Goal: Task Accomplishment & Management: Manage account settings

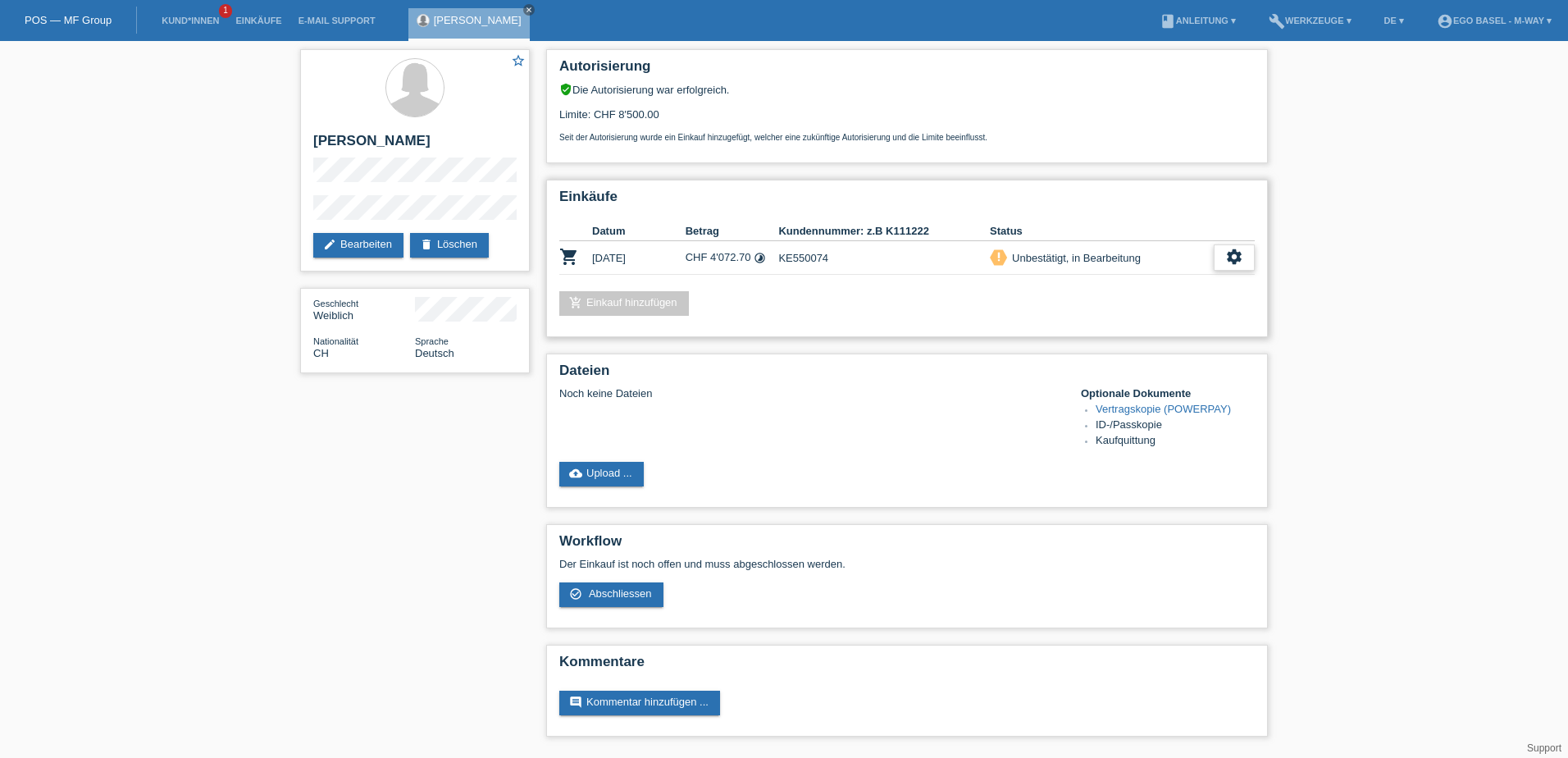
click at [1226, 261] on icon "settings" at bounding box center [1234, 256] width 18 height 18
click at [1055, 258] on div "Unbestätigt, in Bearbeitung" at bounding box center [1074, 258] width 133 height 18
click at [628, 301] on link "add_shopping_cart Einkauf hinzufügen" at bounding box center [624, 304] width 130 height 25
click at [735, 299] on div "add_shopping_cart Einkauf hinzufügen" at bounding box center [907, 304] width 695 height 25
click at [1241, 254] on icon "settings" at bounding box center [1234, 256] width 18 height 18
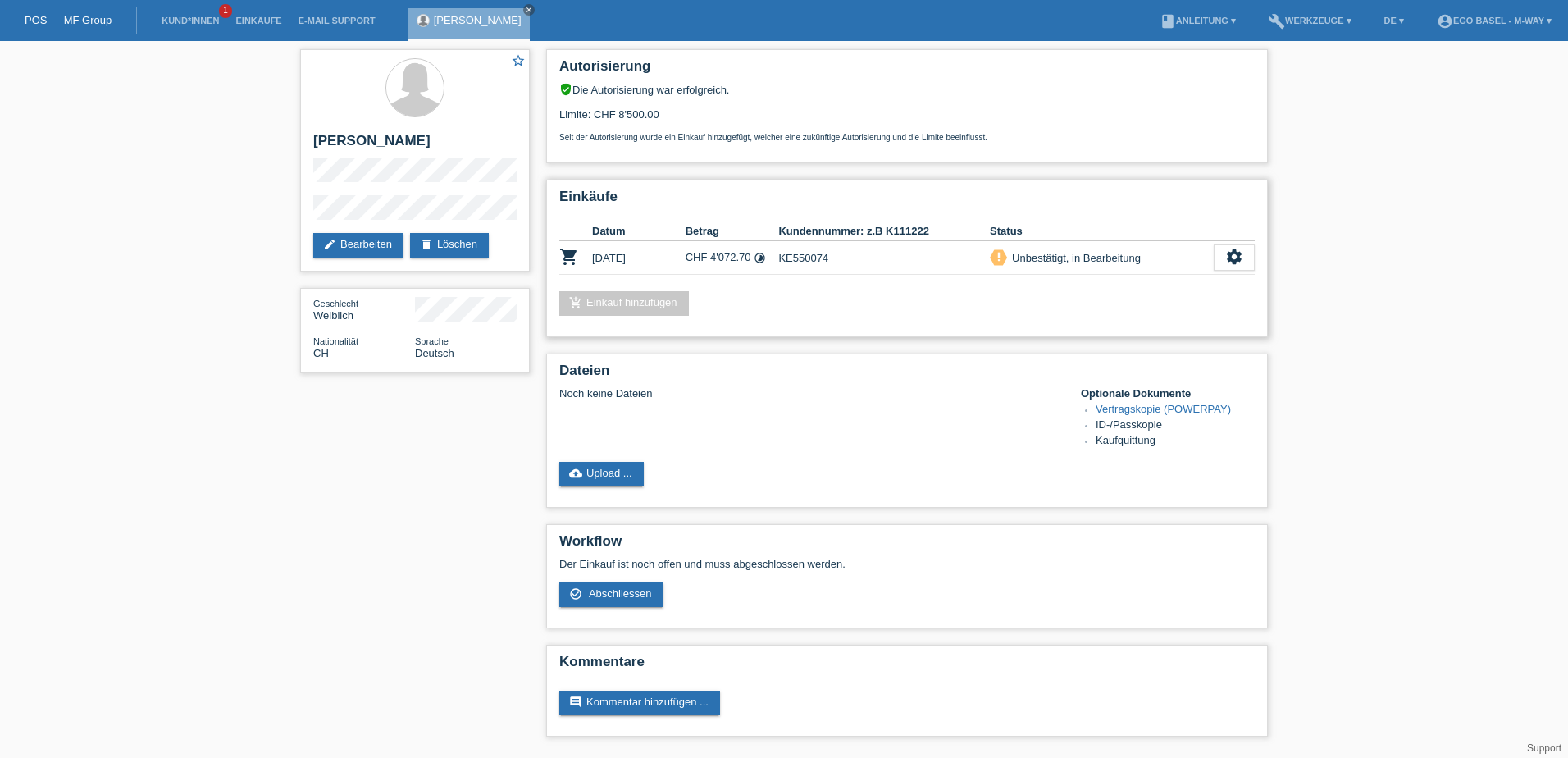
click at [830, 310] on div "add_shopping_cart Einkauf hinzufügen" at bounding box center [907, 304] width 695 height 25
click at [632, 295] on link "add_shopping_cart Einkauf hinzufügen" at bounding box center [624, 304] width 130 height 25
click at [579, 303] on icon "add_shopping_cart" at bounding box center [575, 302] width 13 height 13
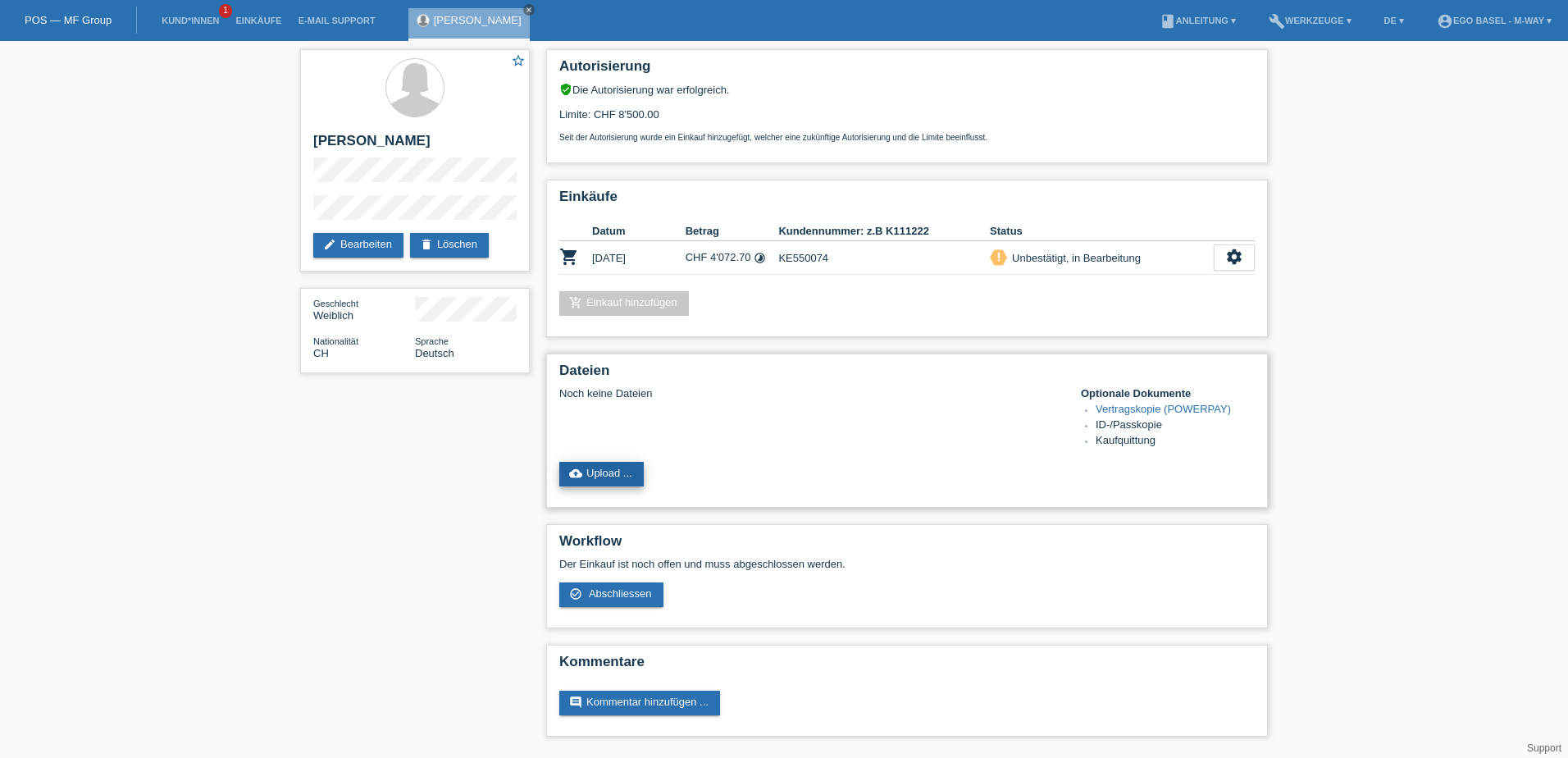
click at [628, 475] on link "cloud_upload Upload ..." at bounding box center [601, 474] width 84 height 25
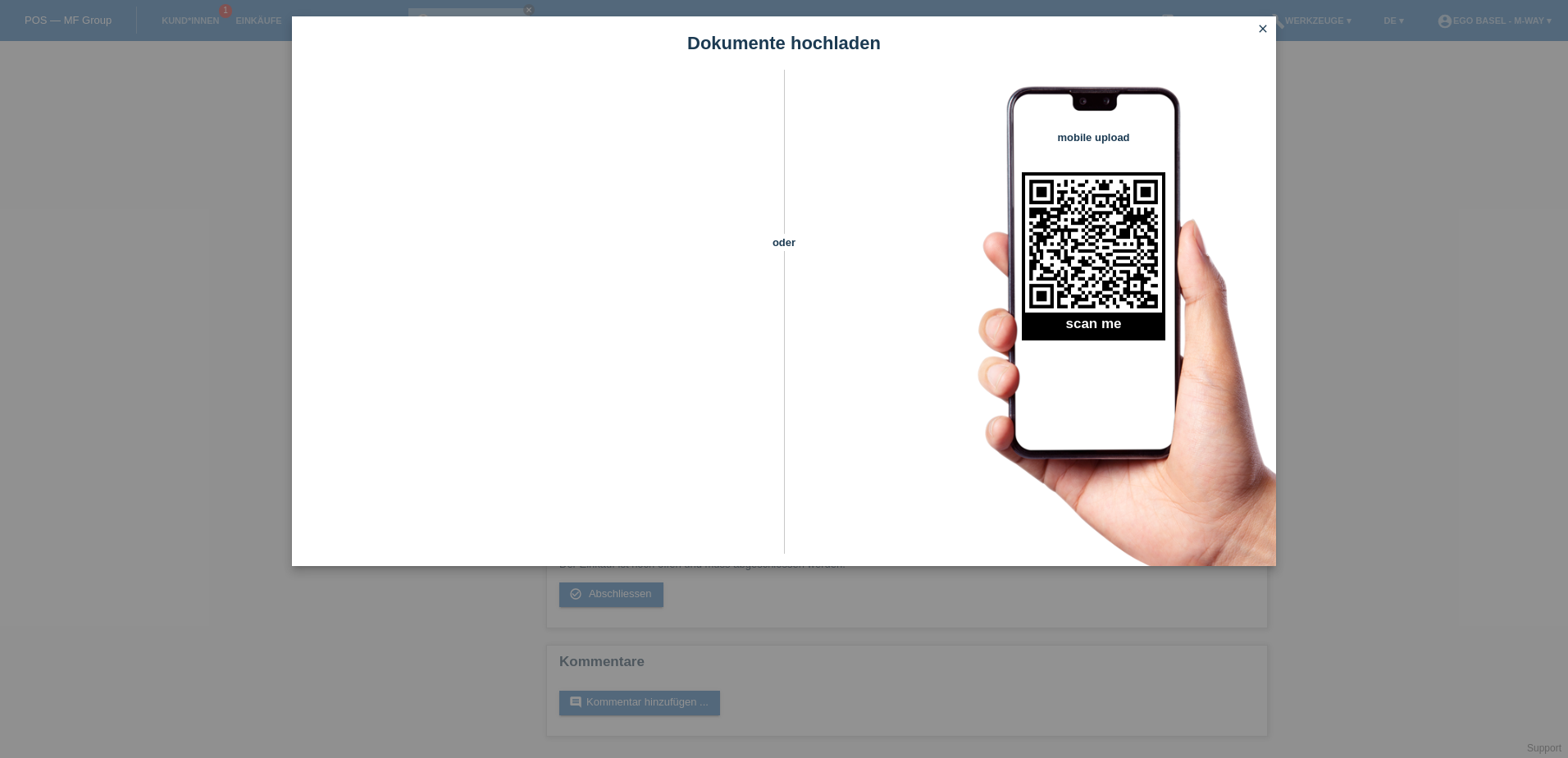
click at [1262, 26] on icon "close" at bounding box center [1262, 28] width 13 height 13
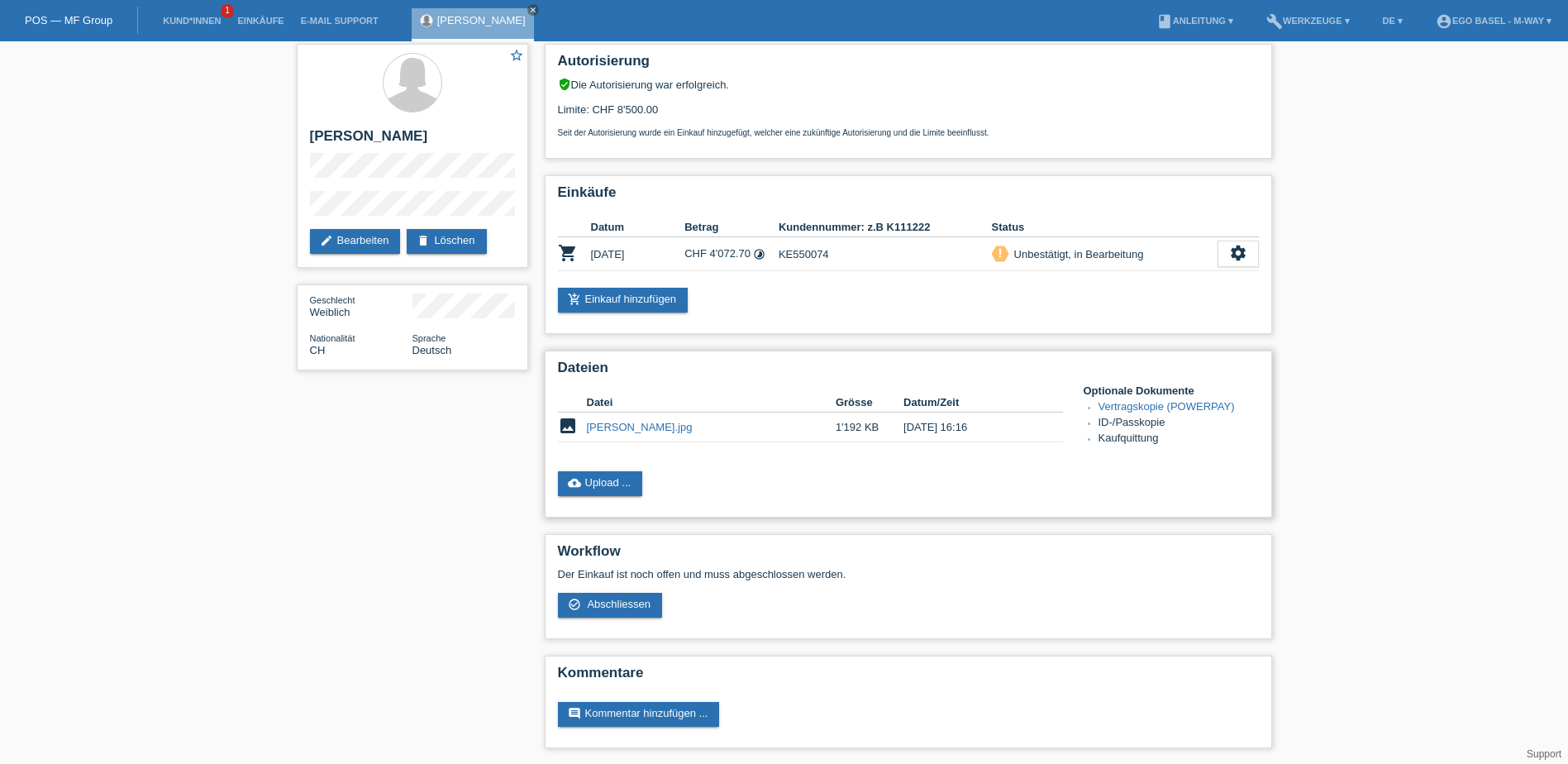
scroll to position [6, 0]
click at [1238, 251] on icon "settings" at bounding box center [1238, 252] width 19 height 19
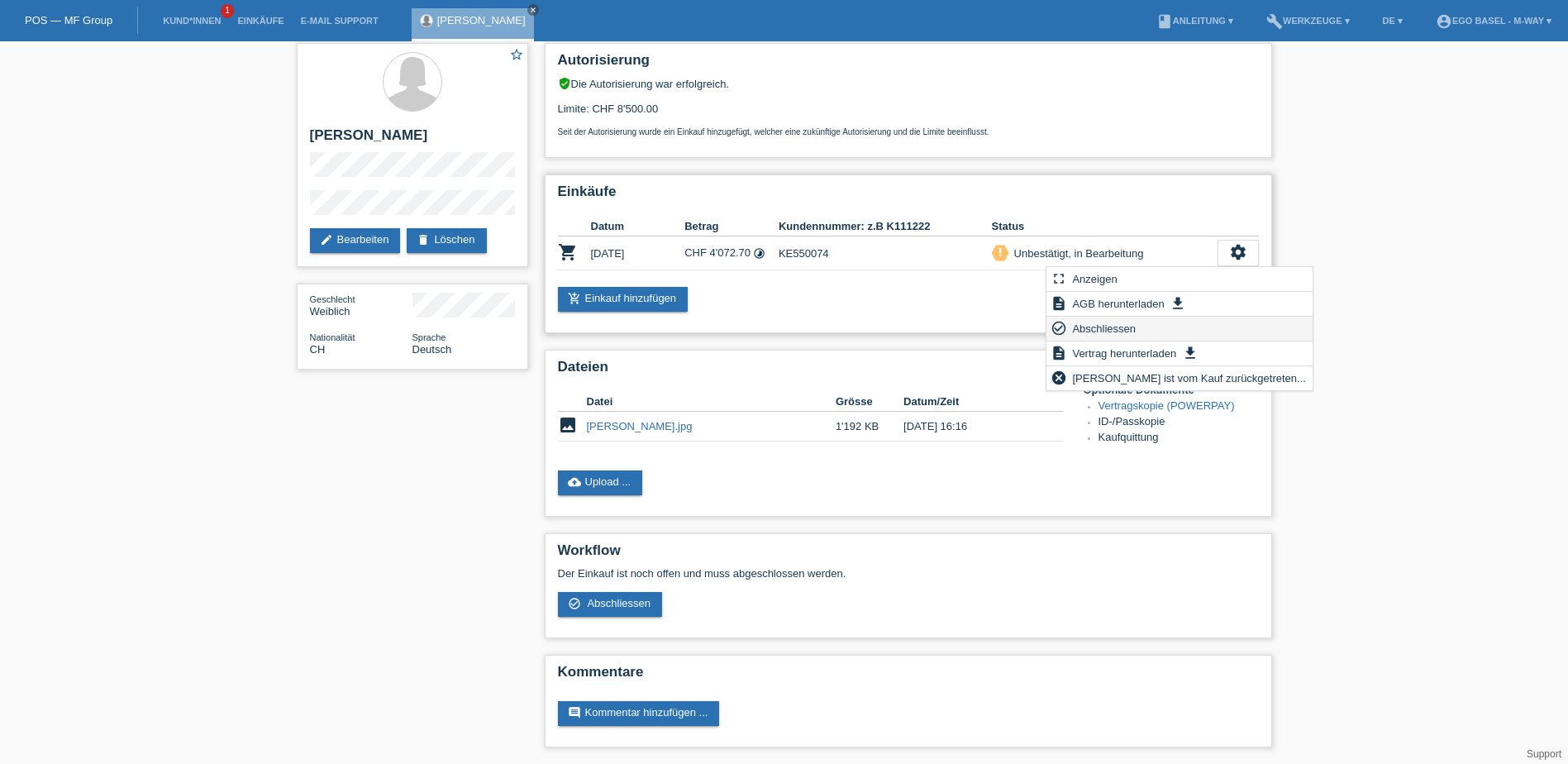
click at [1141, 326] on div "check_circle_outline Abschliessen" at bounding box center [1180, 329] width 266 height 25
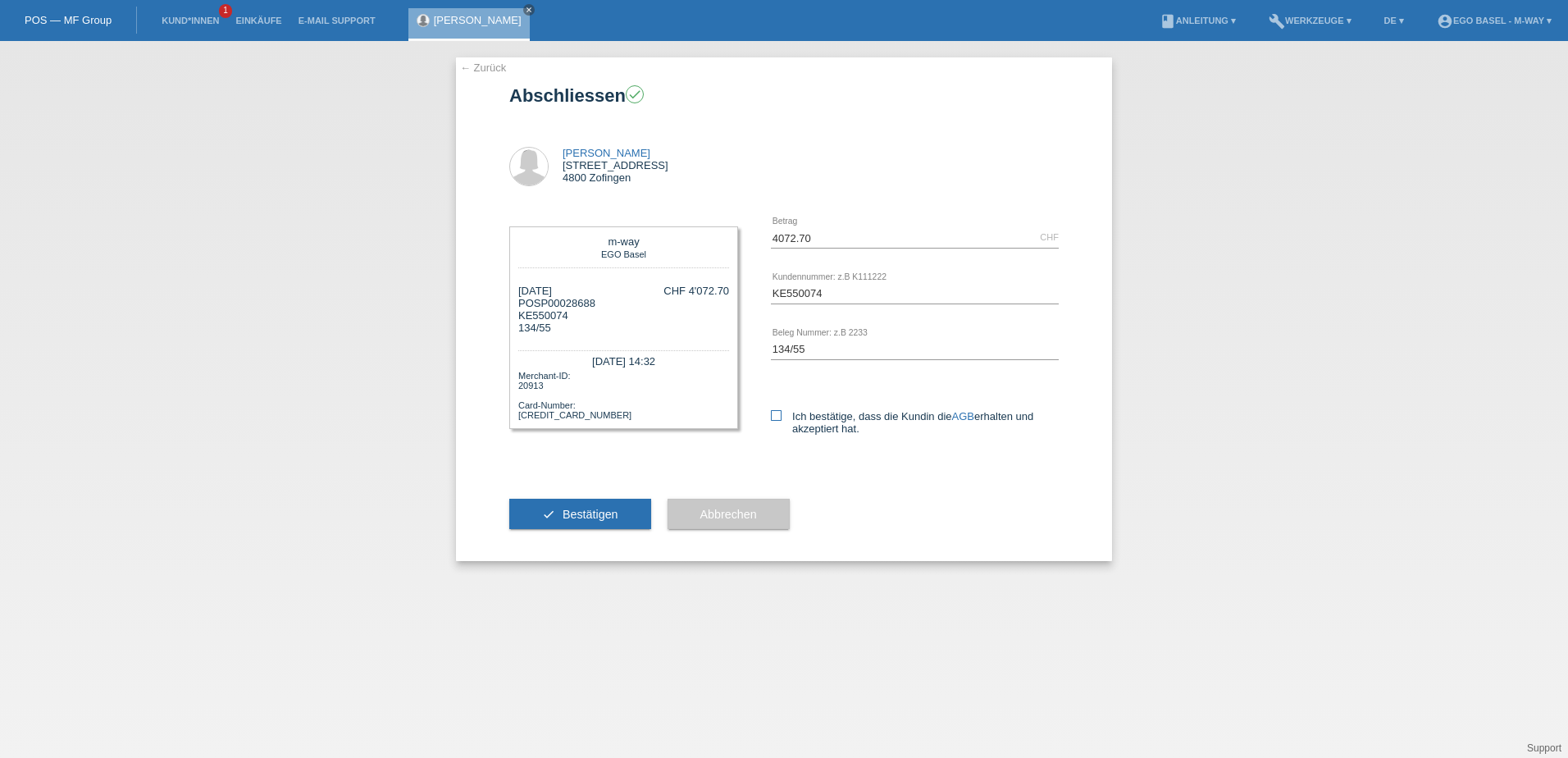
click at [779, 418] on icon at bounding box center [776, 415] width 11 height 11
click at [779, 418] on input "Ich bestätige, dass die Kundin die AGB erhalten und akzeptiert hat." at bounding box center [776, 415] width 11 height 11
checkbox input "true"
click at [589, 511] on span "Bestätigen" at bounding box center [591, 514] width 56 height 13
